Goal: Find specific page/section: Find specific page/section

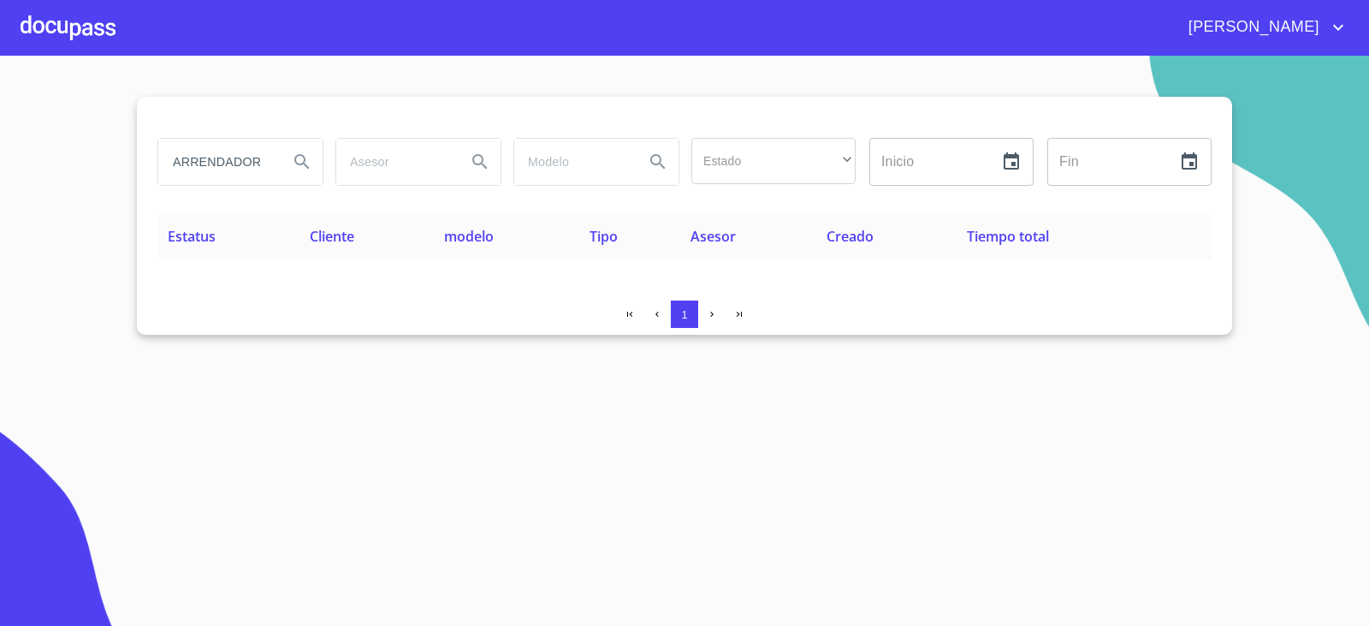
scroll to position [0, 51]
type input "ASSET ARRENDADORA"
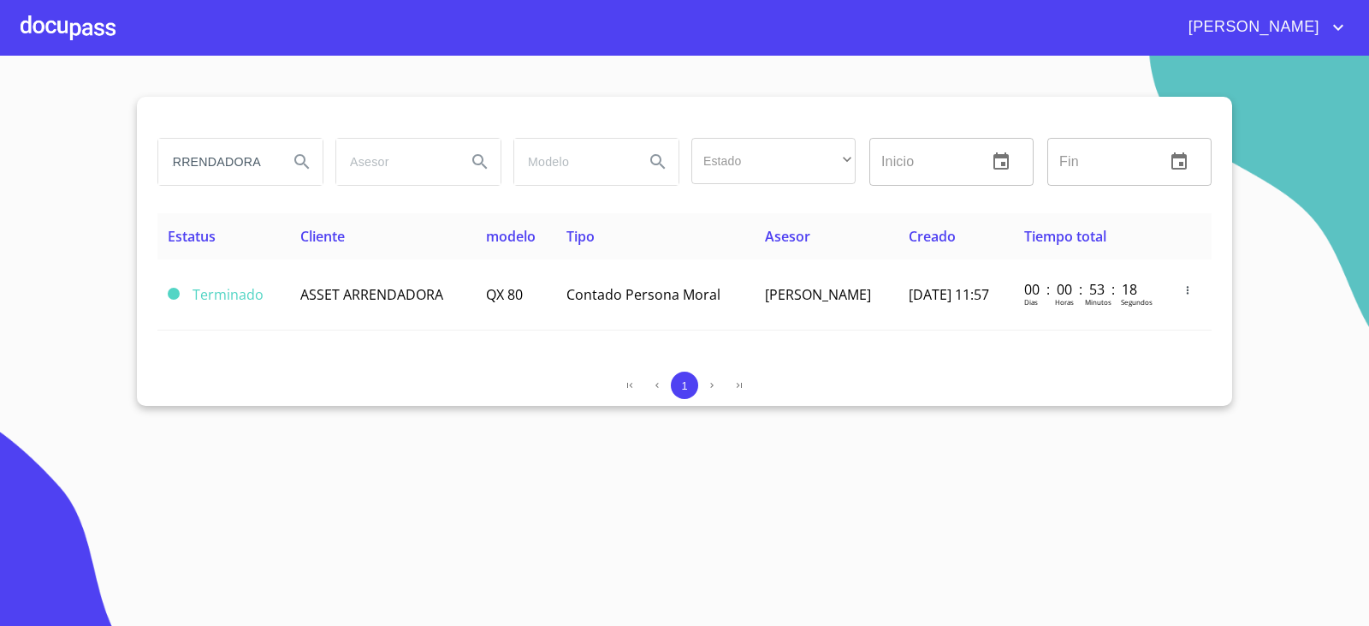
scroll to position [0, 0]
click at [244, 157] on input "ASSET ARRENDADORA" at bounding box center [216, 162] width 116 height 46
click at [243, 158] on input "ASSET ARRENDADORA" at bounding box center [216, 162] width 116 height 46
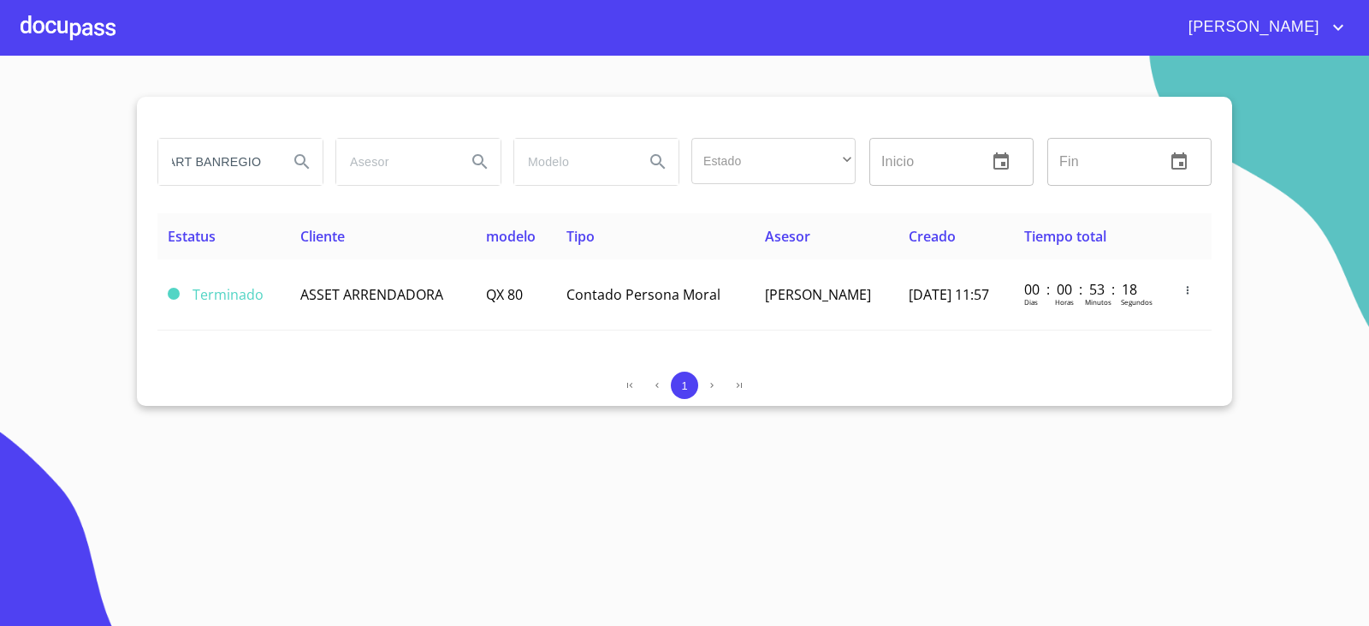
type input "START BANREGIO"
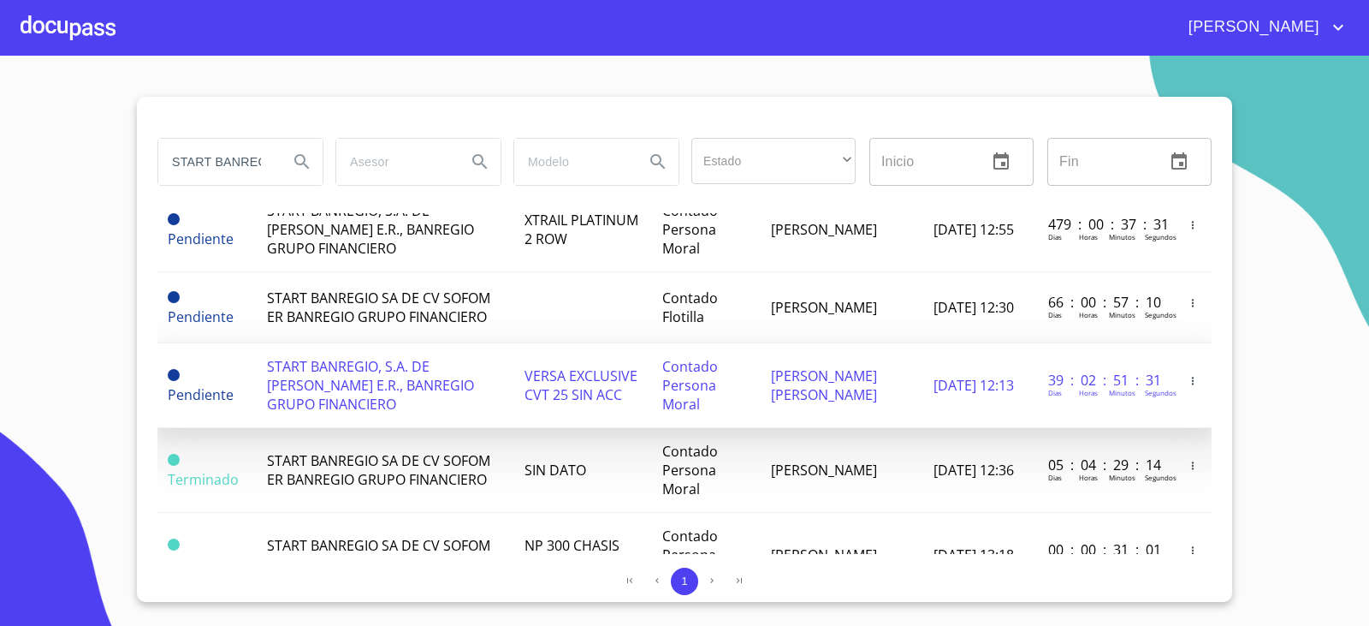
scroll to position [239, 0]
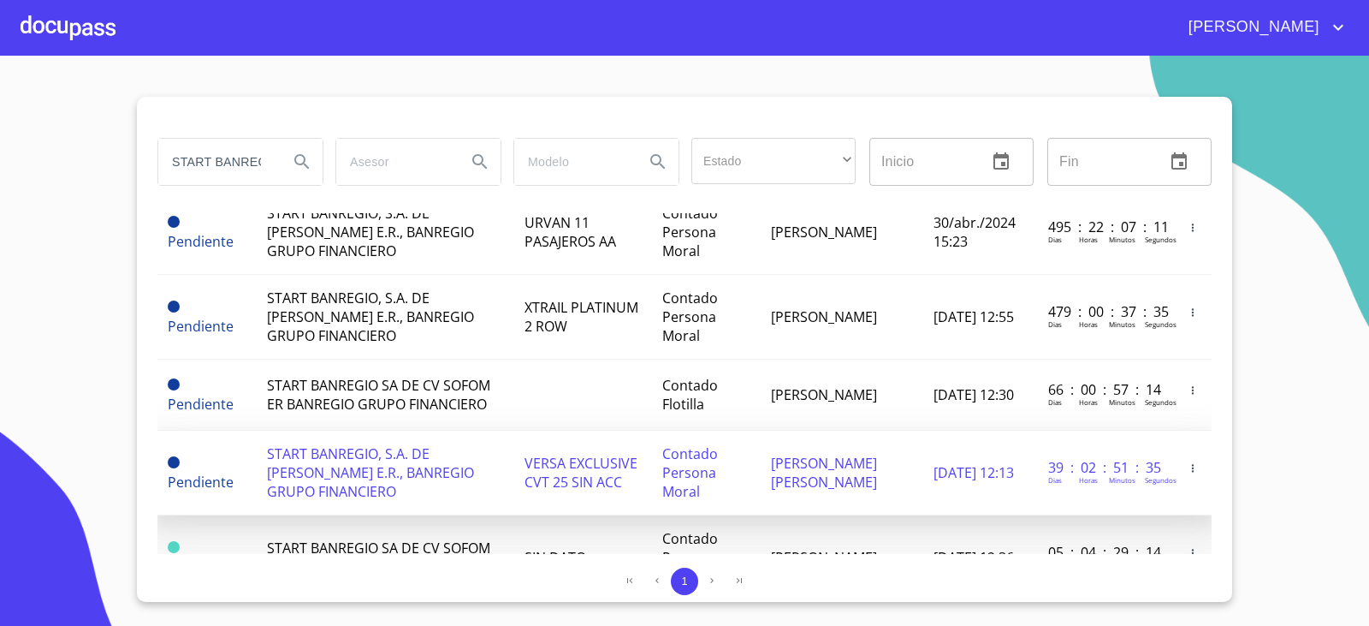
click at [514, 486] on td "VERSA EXCLUSIVE CVT 25 SIN ACC" at bounding box center [583, 472] width 138 height 85
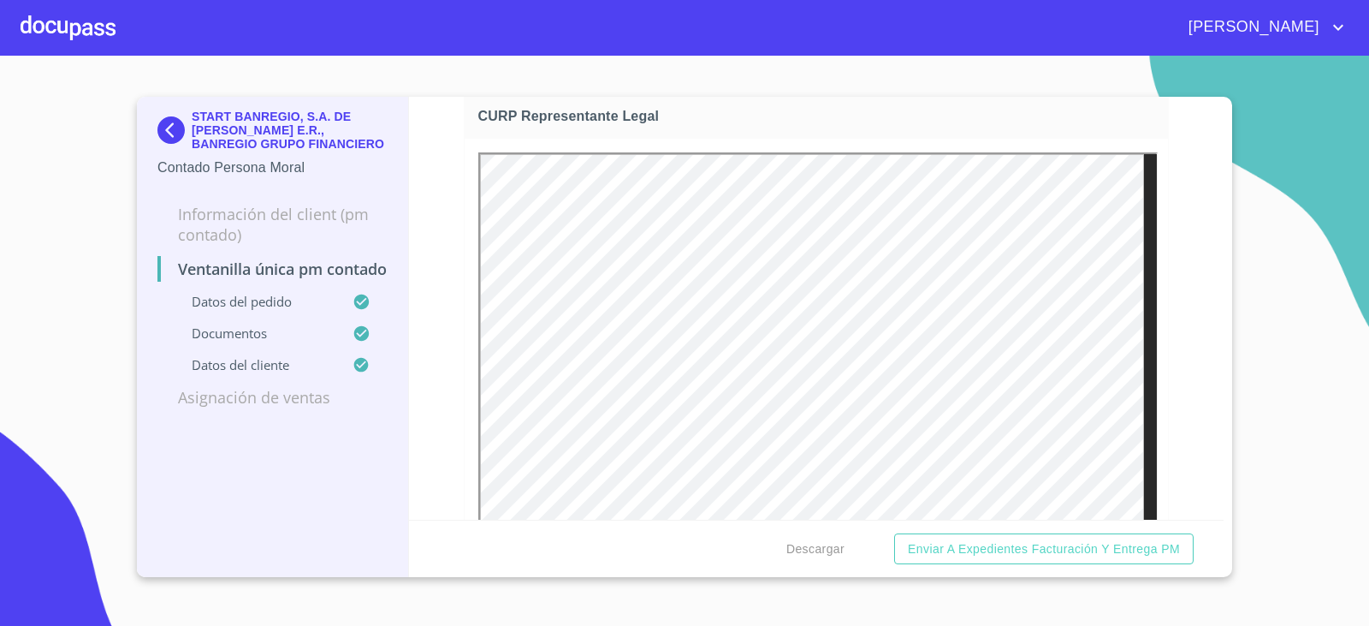
scroll to position [3848, 0]
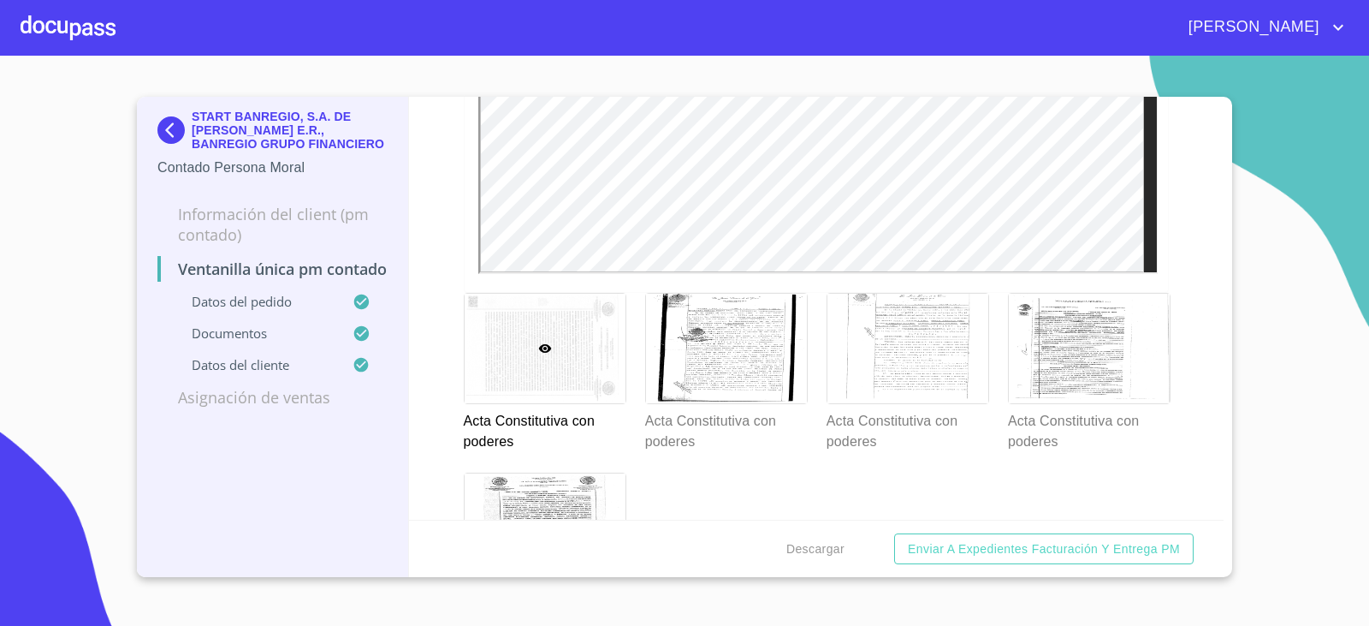
click at [559, 363] on div at bounding box center [545, 349] width 161 height 110
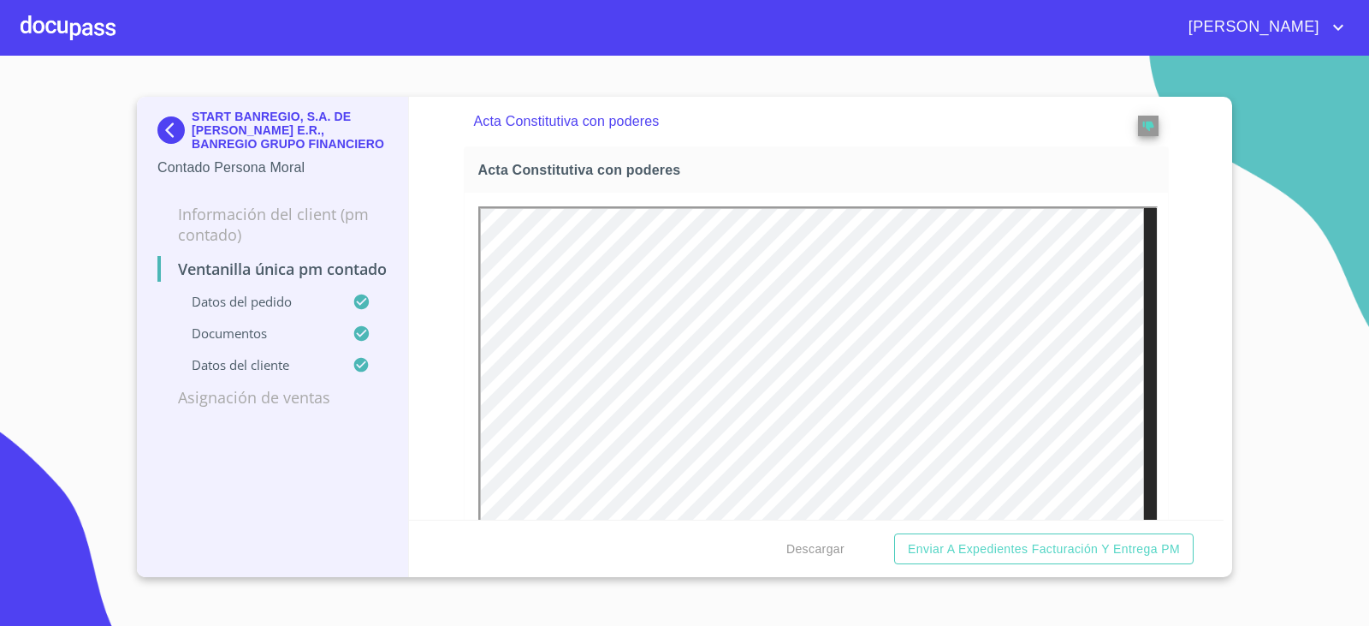
scroll to position [13, 0]
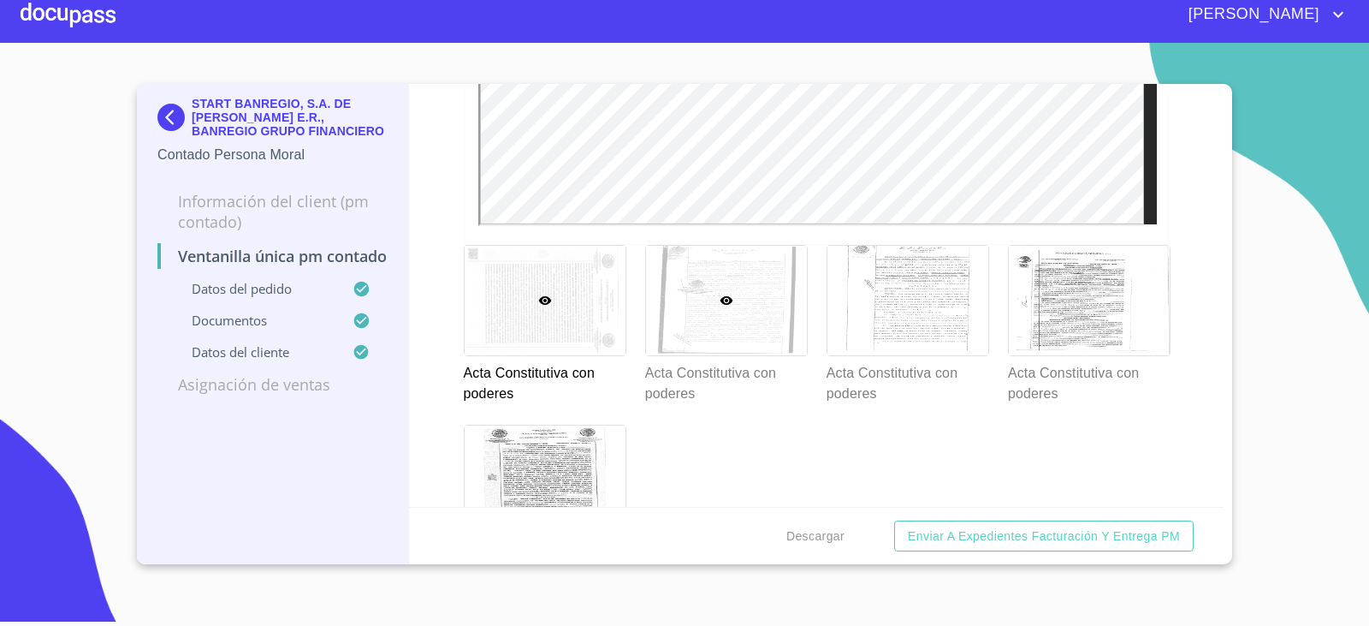
click at [699, 335] on div at bounding box center [726, 301] width 161 height 110
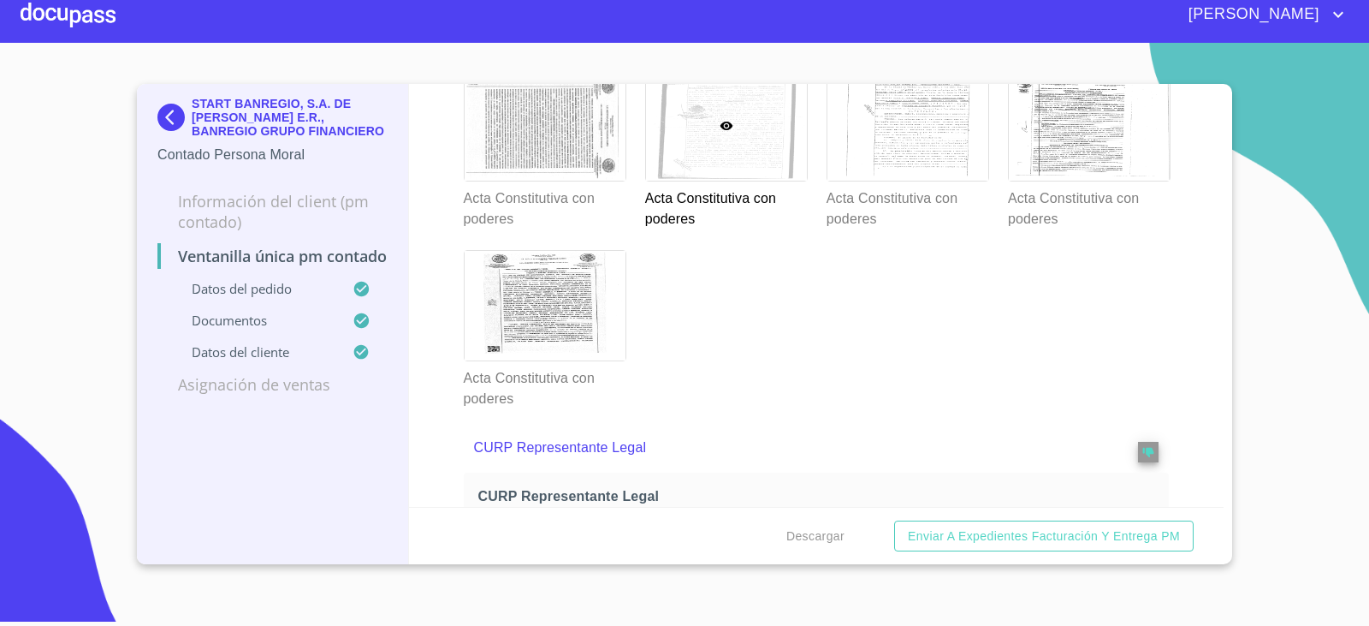
scroll to position [3456, 0]
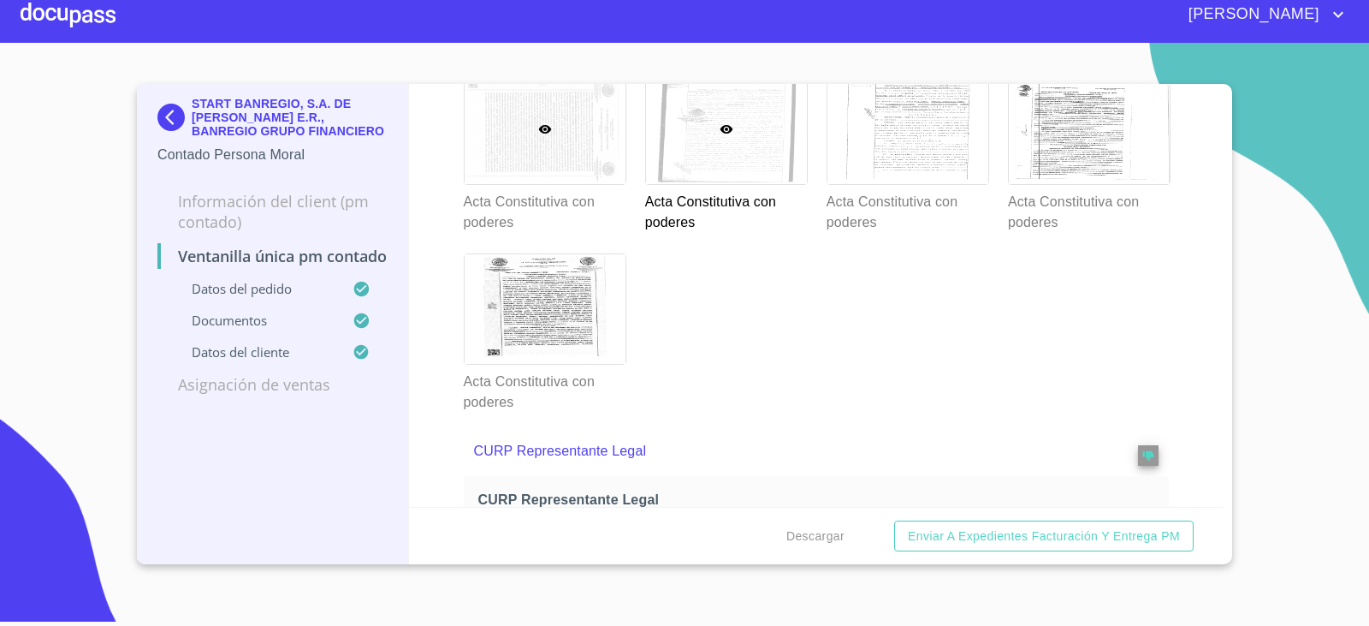
click at [564, 156] on div at bounding box center [545, 129] width 161 height 110
click at [714, 173] on div at bounding box center [726, 129] width 161 height 110
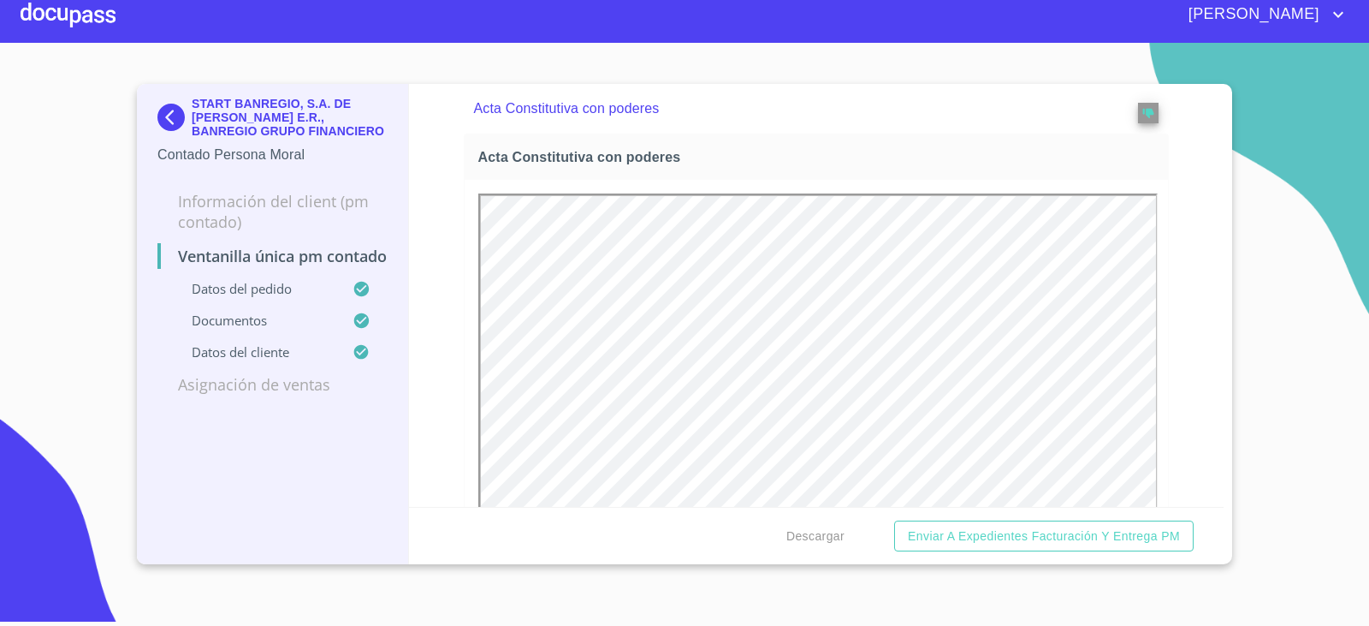
scroll to position [0, 0]
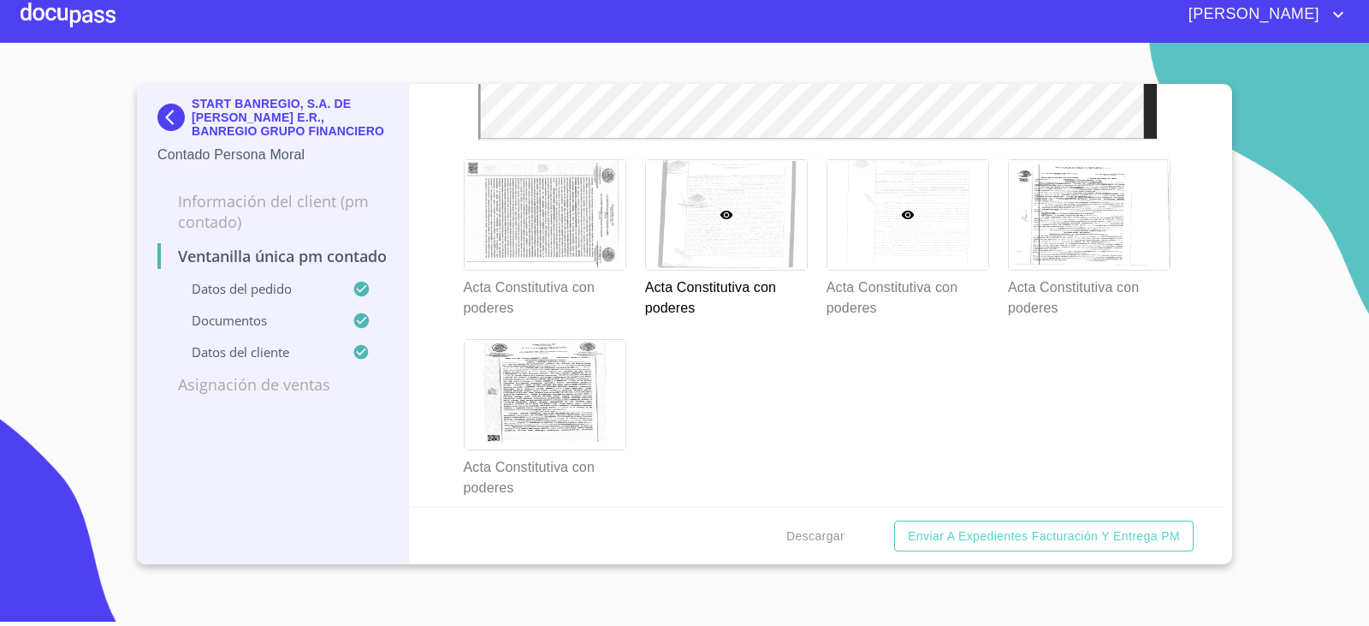
click at [888, 246] on div at bounding box center [908, 215] width 161 height 110
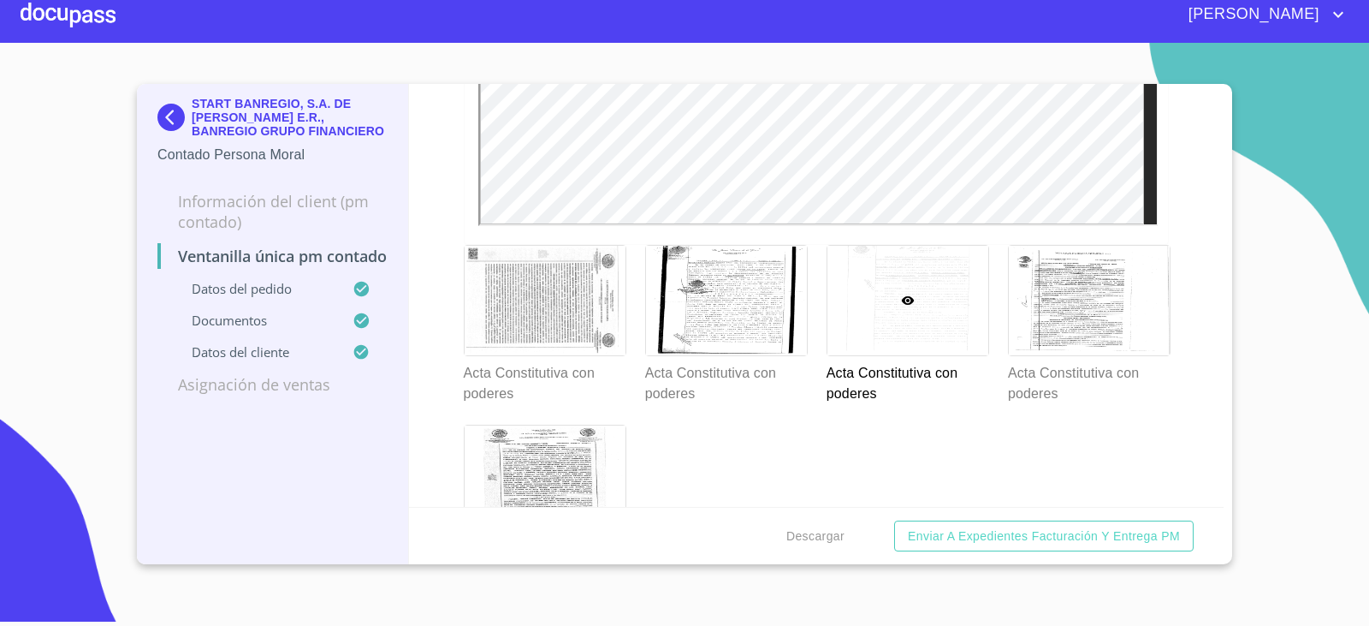
click at [957, 313] on div at bounding box center [908, 301] width 161 height 110
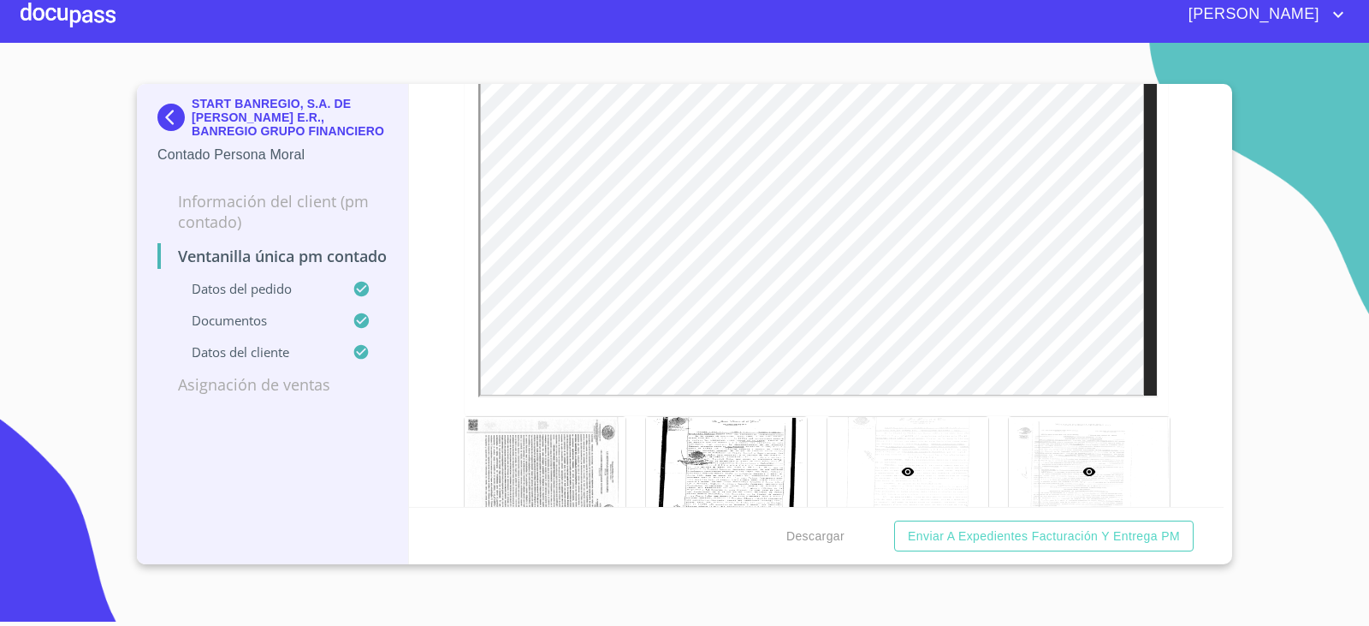
click at [1071, 454] on div at bounding box center [1089, 472] width 161 height 110
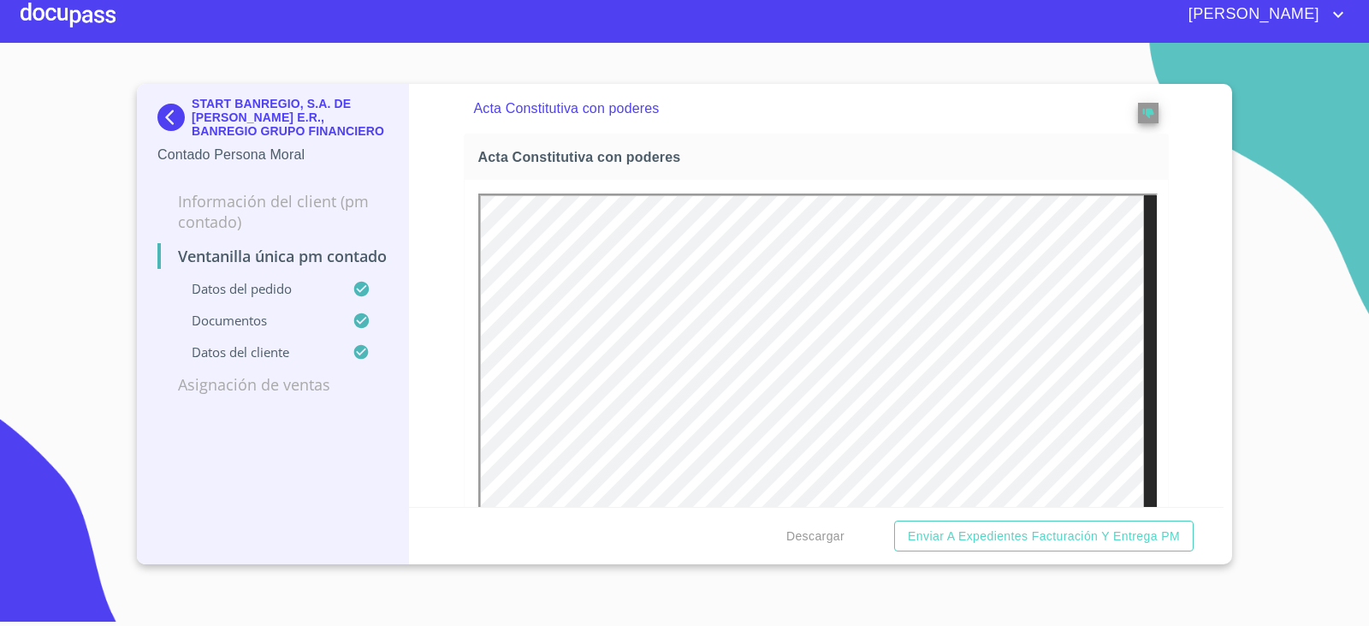
scroll to position [3113, 0]
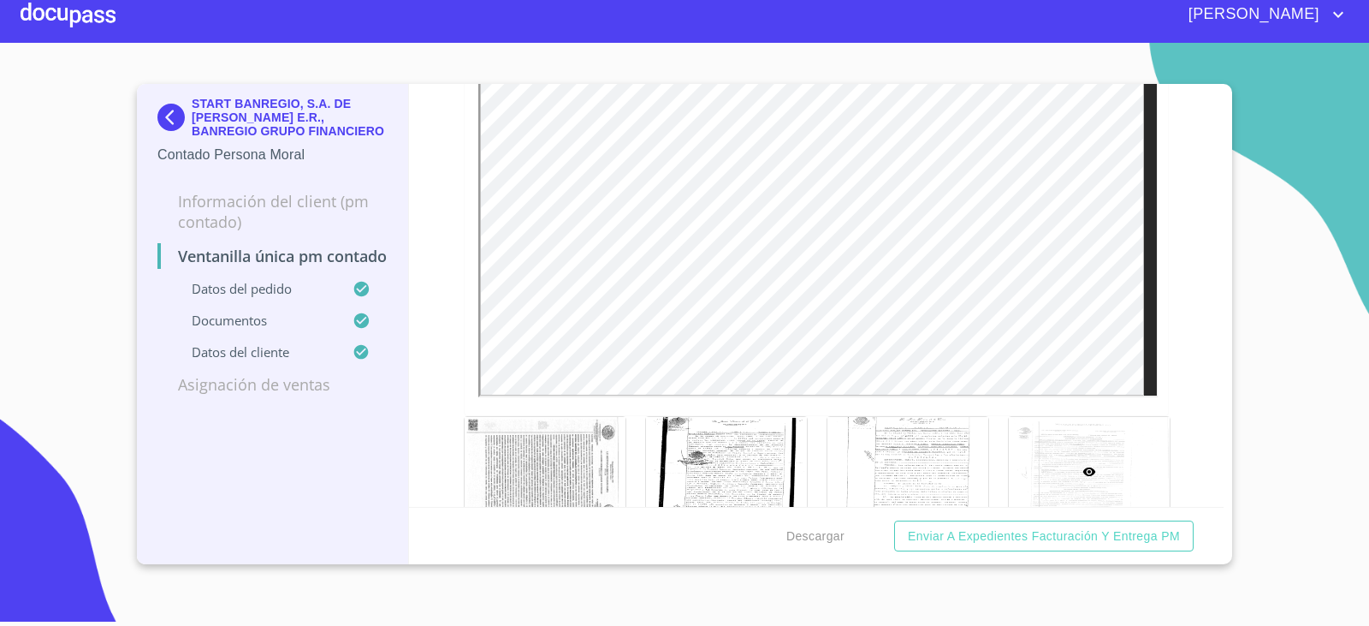
click at [1305, 359] on section "START BANREGIO, S.A. DE C.V. SOFOM E.R., BANREGIO GRUPO FINANCIERO Contado Pers…" at bounding box center [684, 328] width 1369 height 570
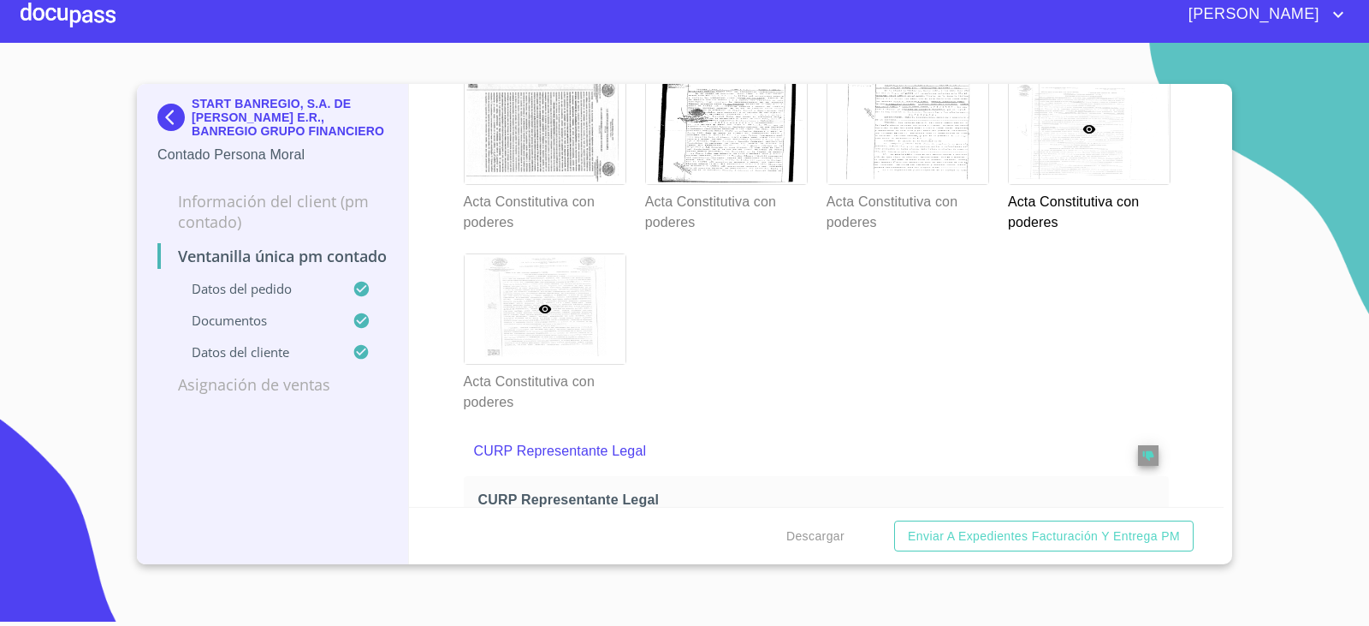
click at [543, 318] on div at bounding box center [545, 309] width 161 height 110
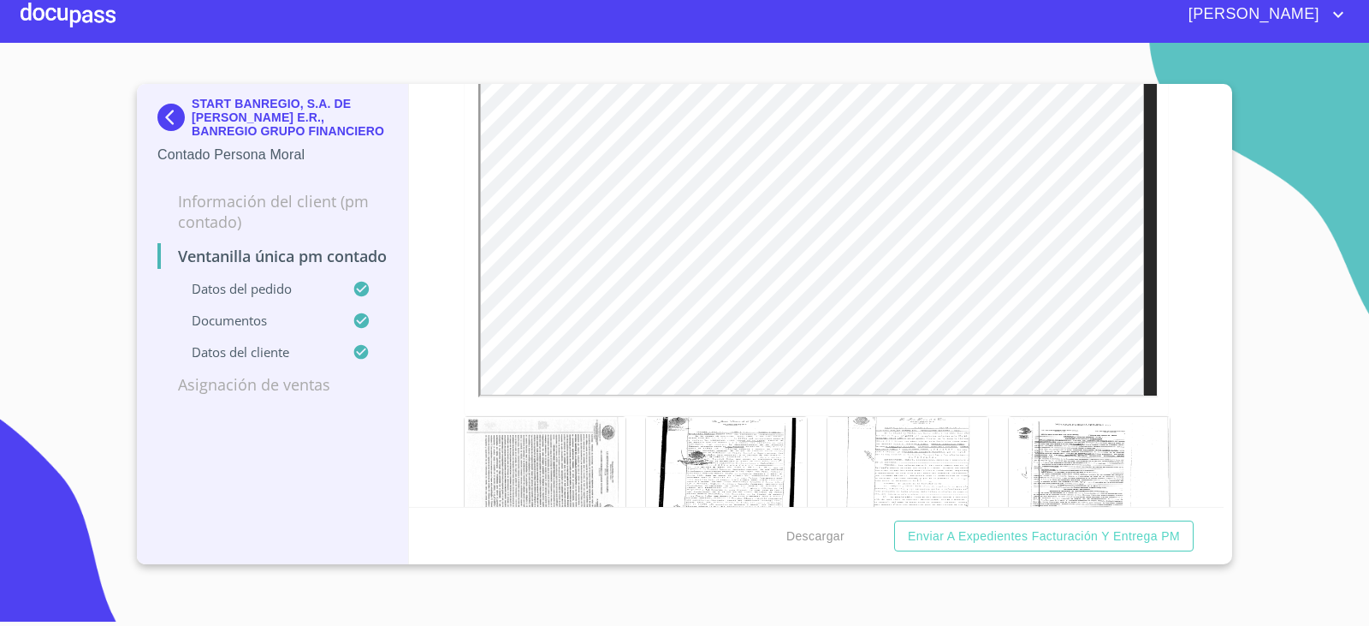
scroll to position [3541, 0]
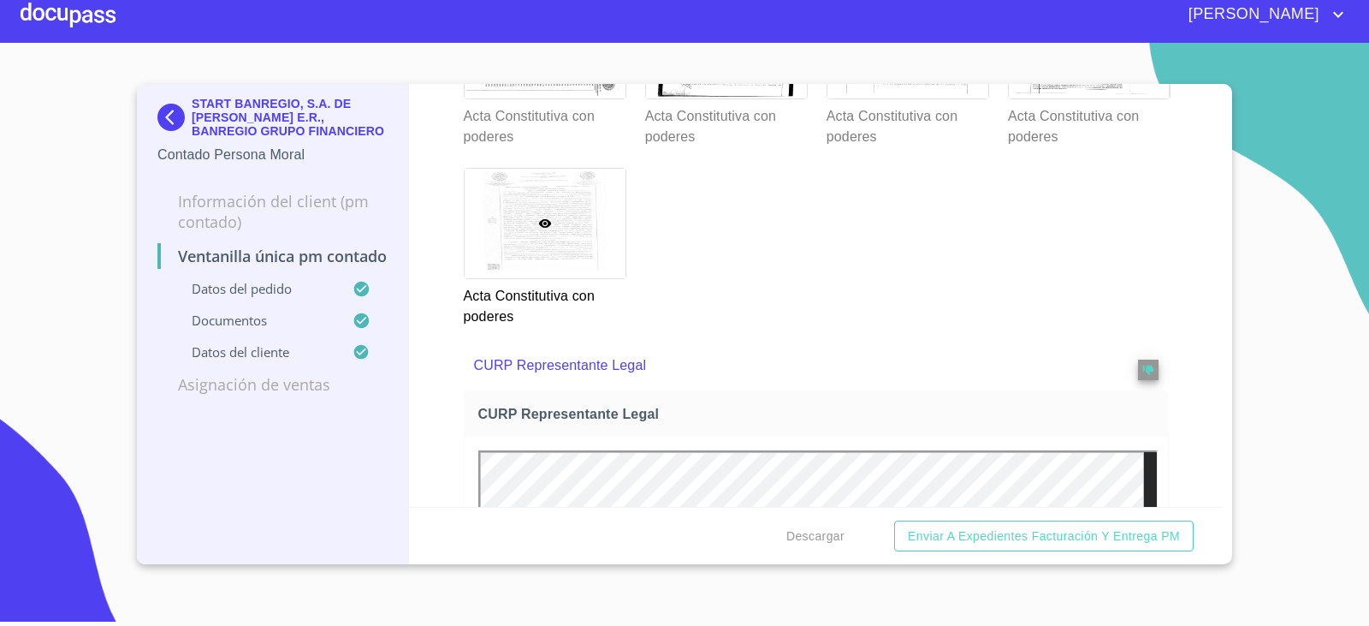
click at [168, 96] on div "START BANREGIO, S.A. DE [PERSON_NAME] E.R., BANREGIO GRUPO FINANCIERO Contado P…" at bounding box center [272, 131] width 230 height 94
click at [175, 113] on img at bounding box center [174, 117] width 34 height 27
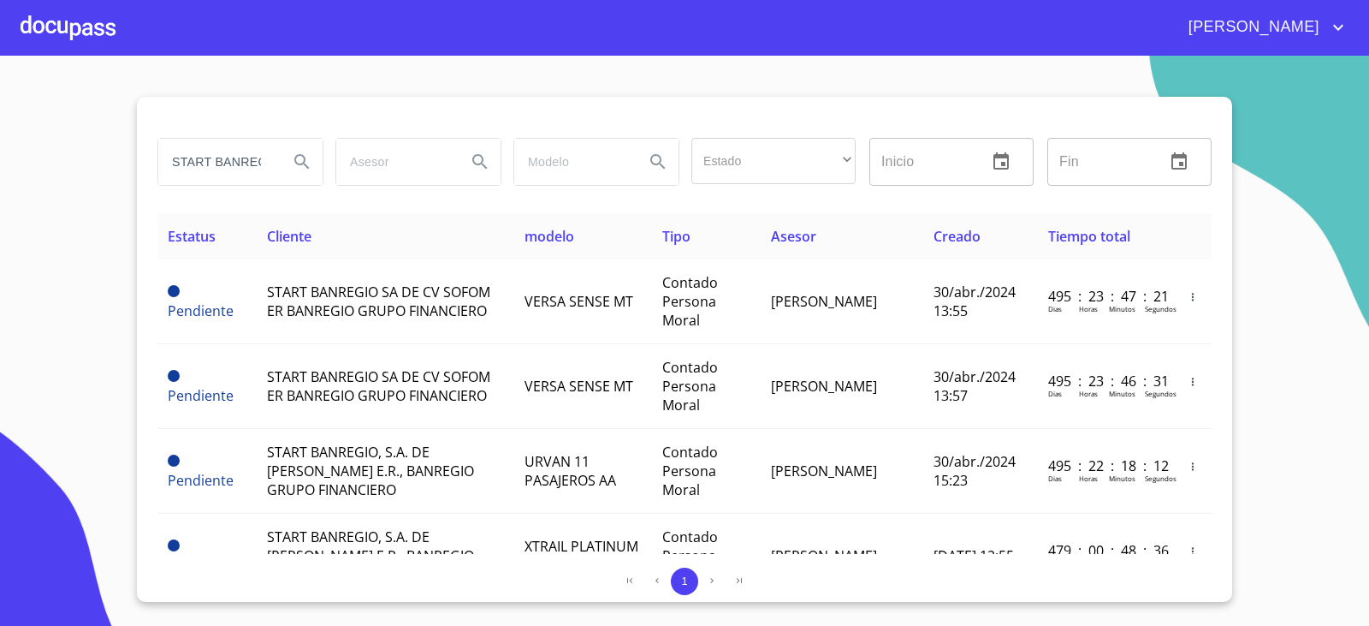
click at [252, 142] on input "START BANREGIO" at bounding box center [216, 162] width 116 height 46
click at [252, 145] on input "START BANREGIO" at bounding box center [216, 162] width 116 height 46
type input "S"
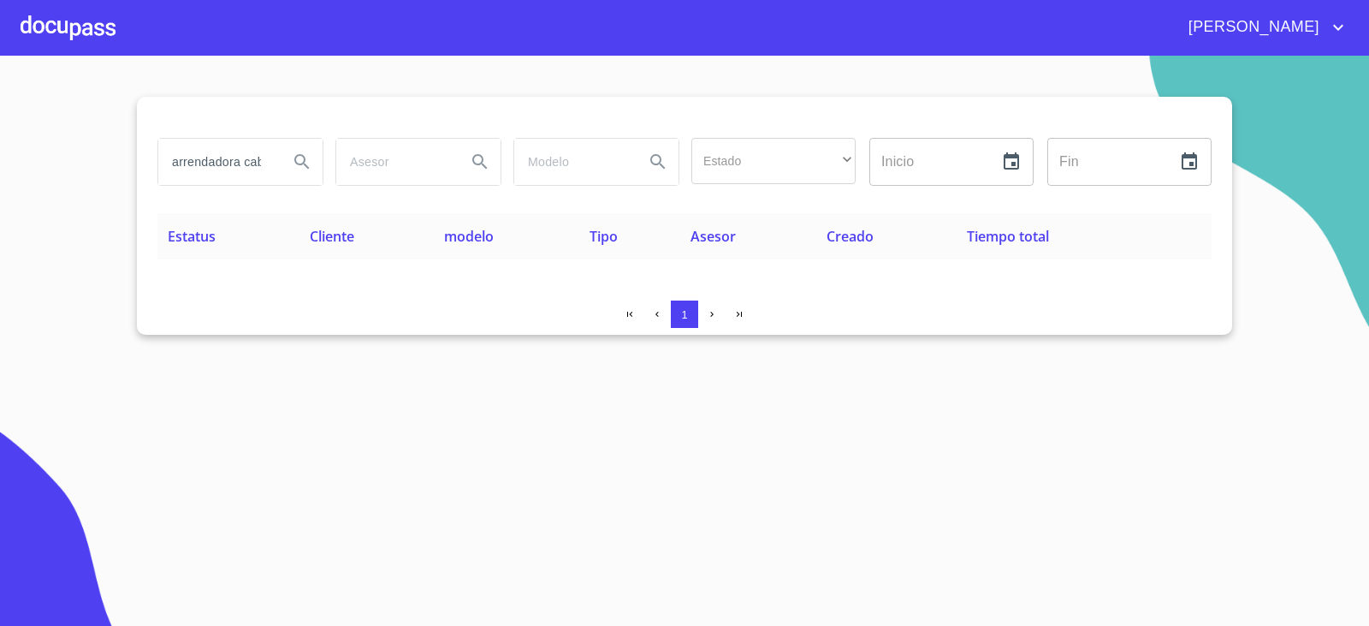
click at [240, 143] on input "arrendadora cab" at bounding box center [216, 162] width 116 height 46
type input "AUTOCOM"
